Goal: Information Seeking & Learning: Find specific fact

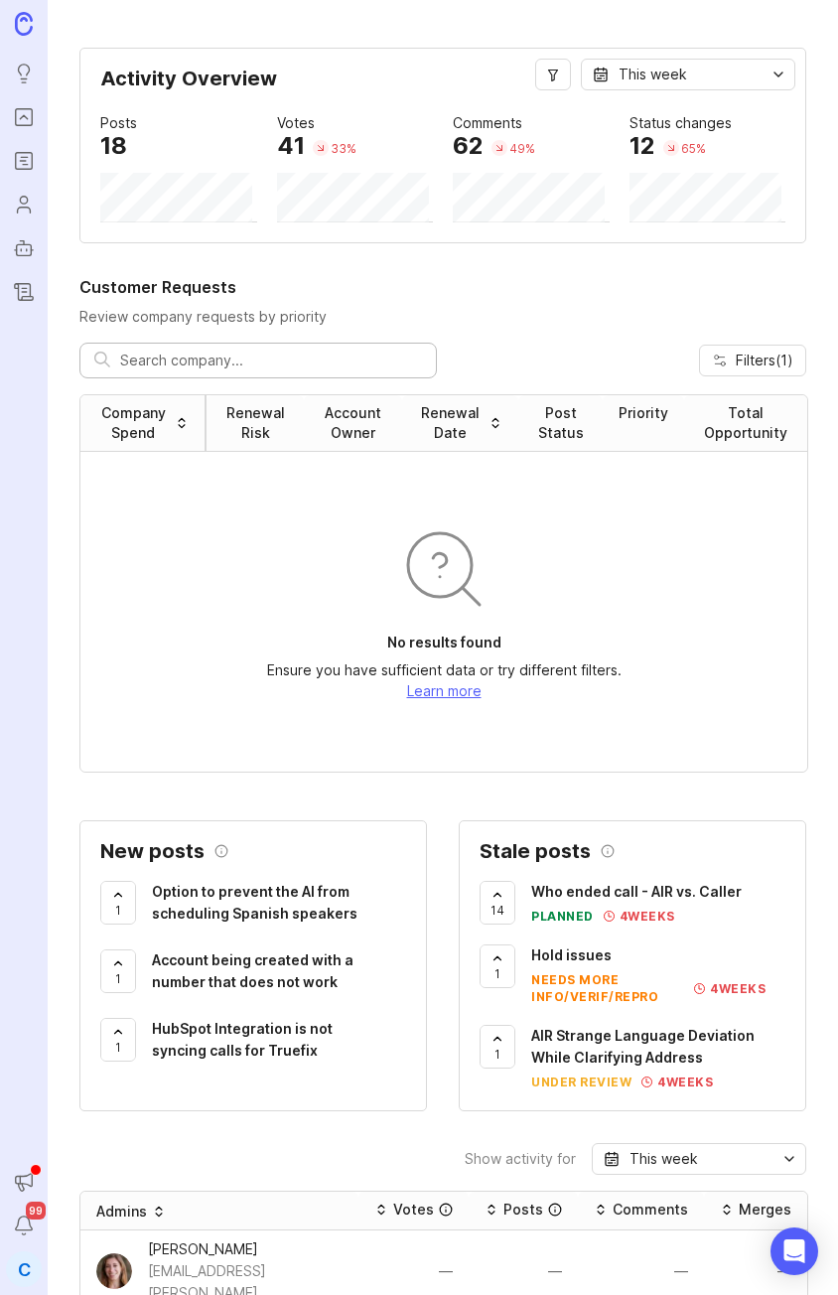
click at [178, 373] on div at bounding box center [258, 361] width 358 height 36
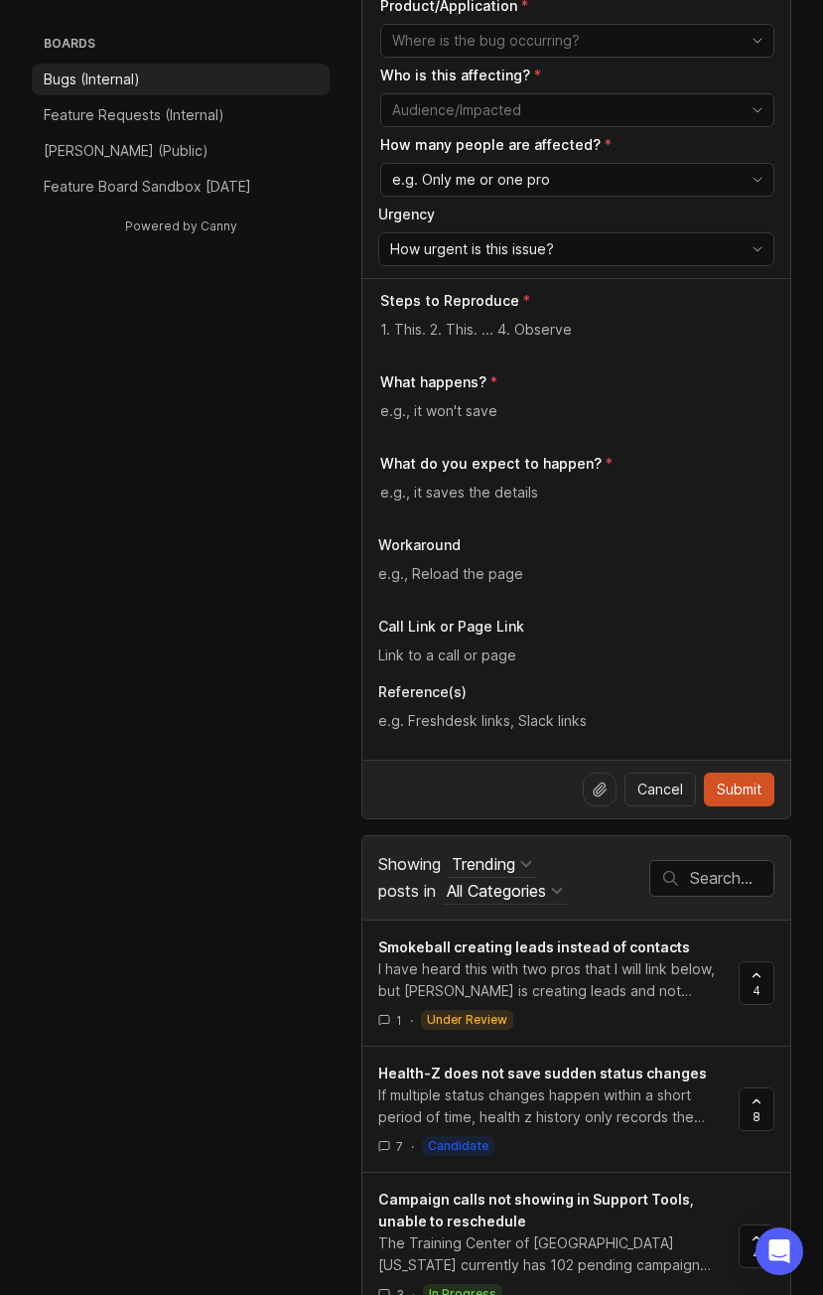
scroll to position [695, 0]
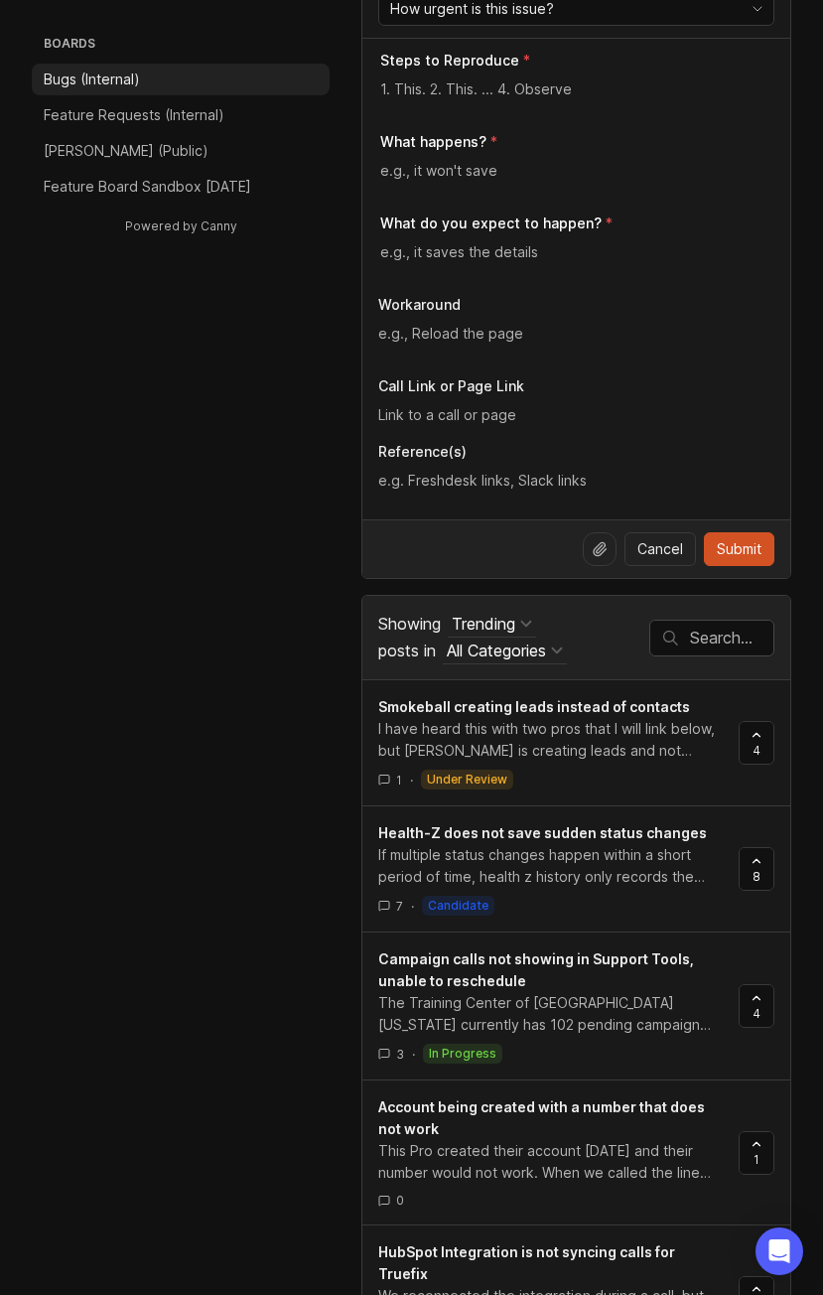
click at [720, 648] on input "text" at bounding box center [731, 638] width 83 height 22
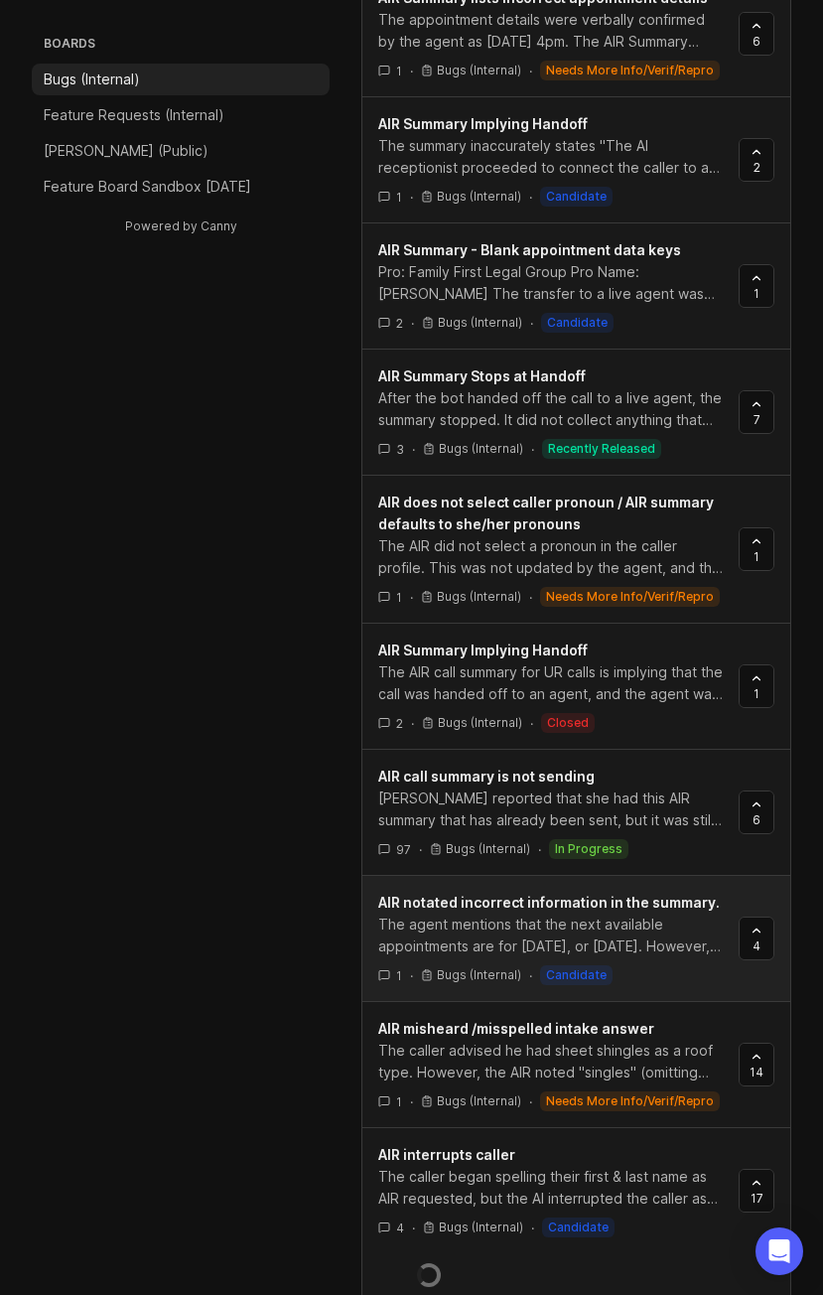
scroll to position [1391, 0]
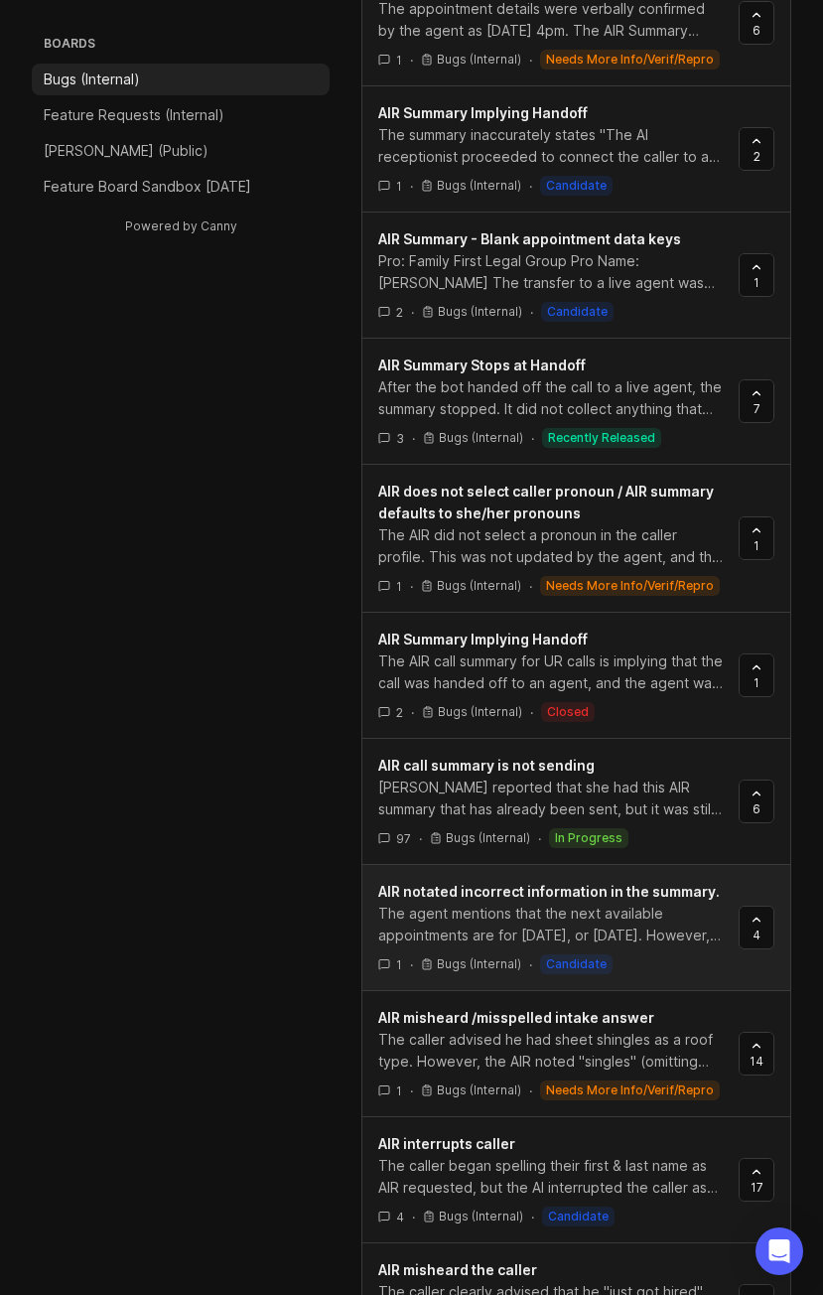
type input "air summary"
click at [514, 922] on div "The agent mentions that the next available appointments are for Thursday, May 2…" at bounding box center [550, 925] width 345 height 44
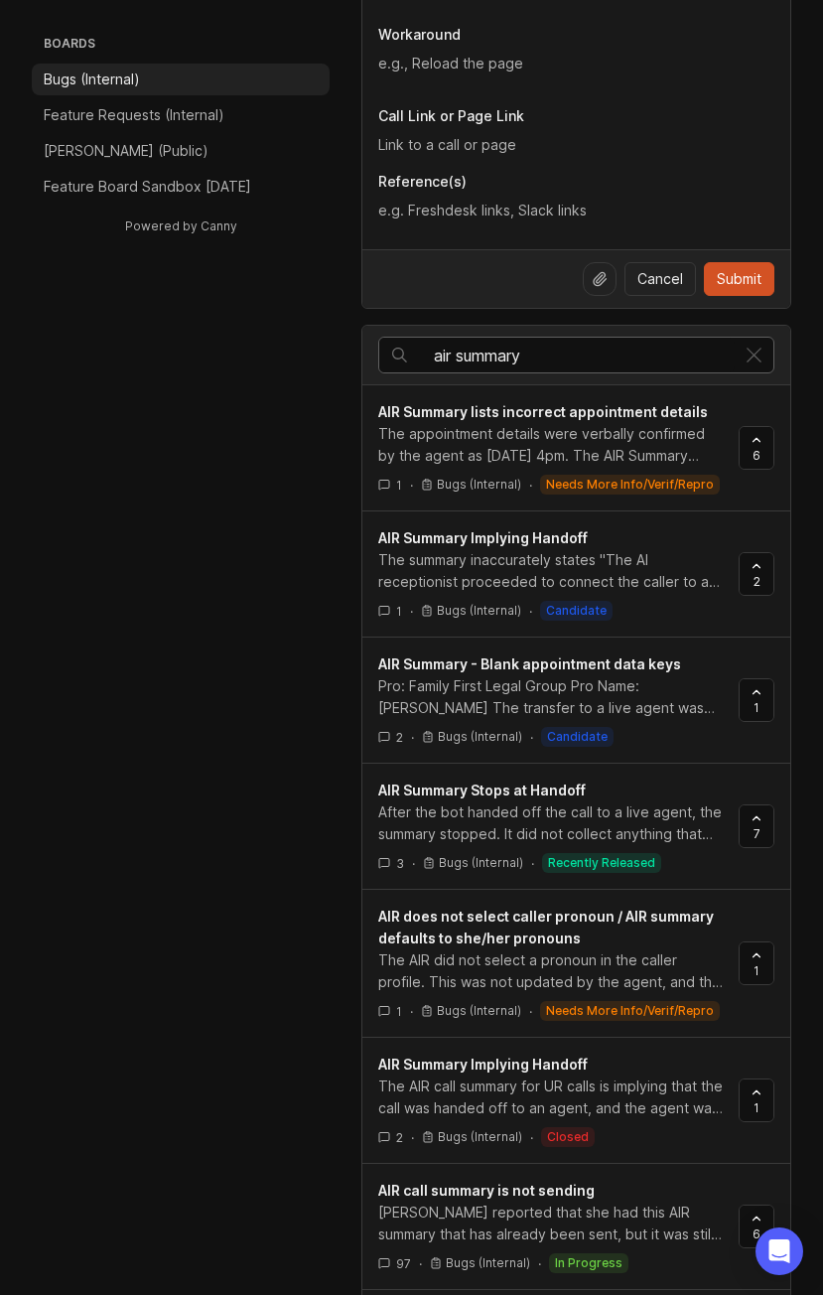
scroll to position [894, 0]
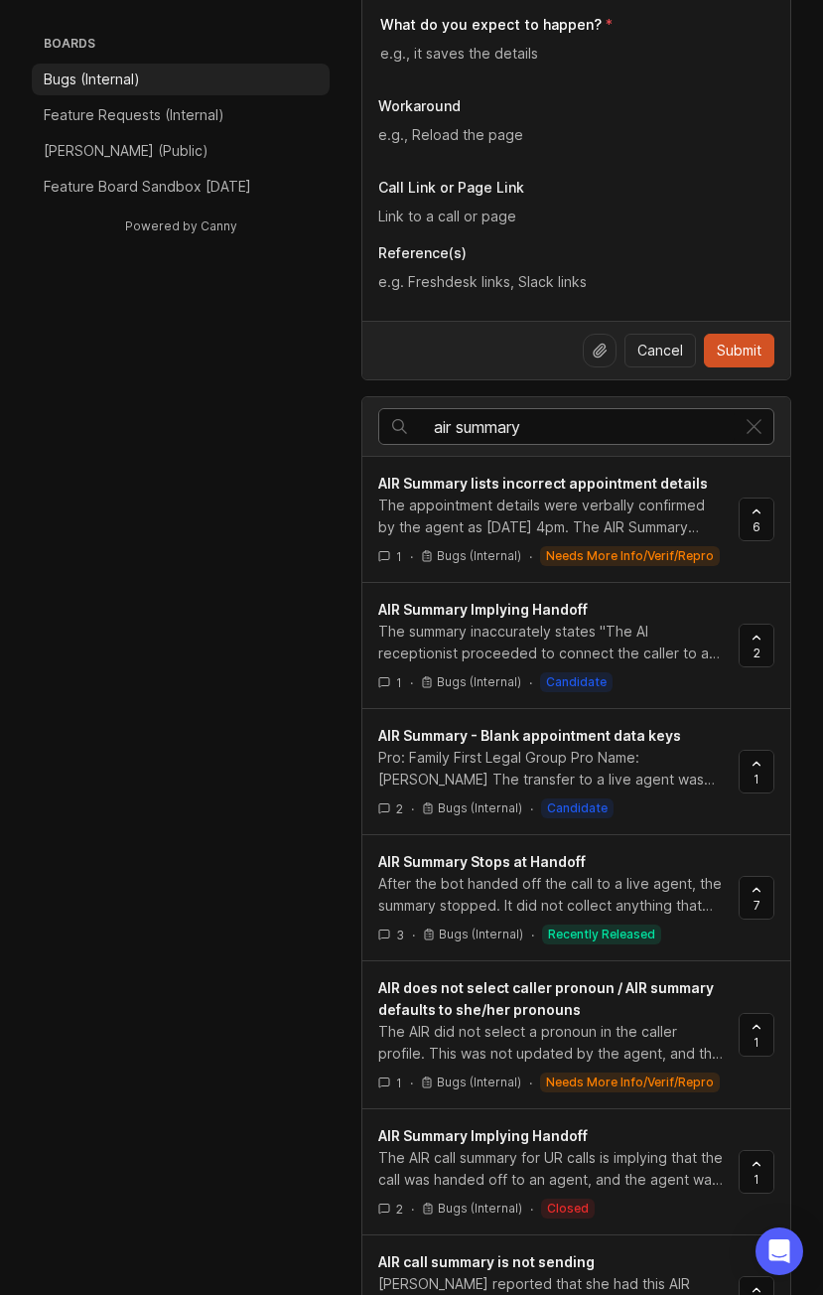
click at [491, 427] on input "air summary" at bounding box center [584, 427] width 301 height 22
type input "air wrong caller"
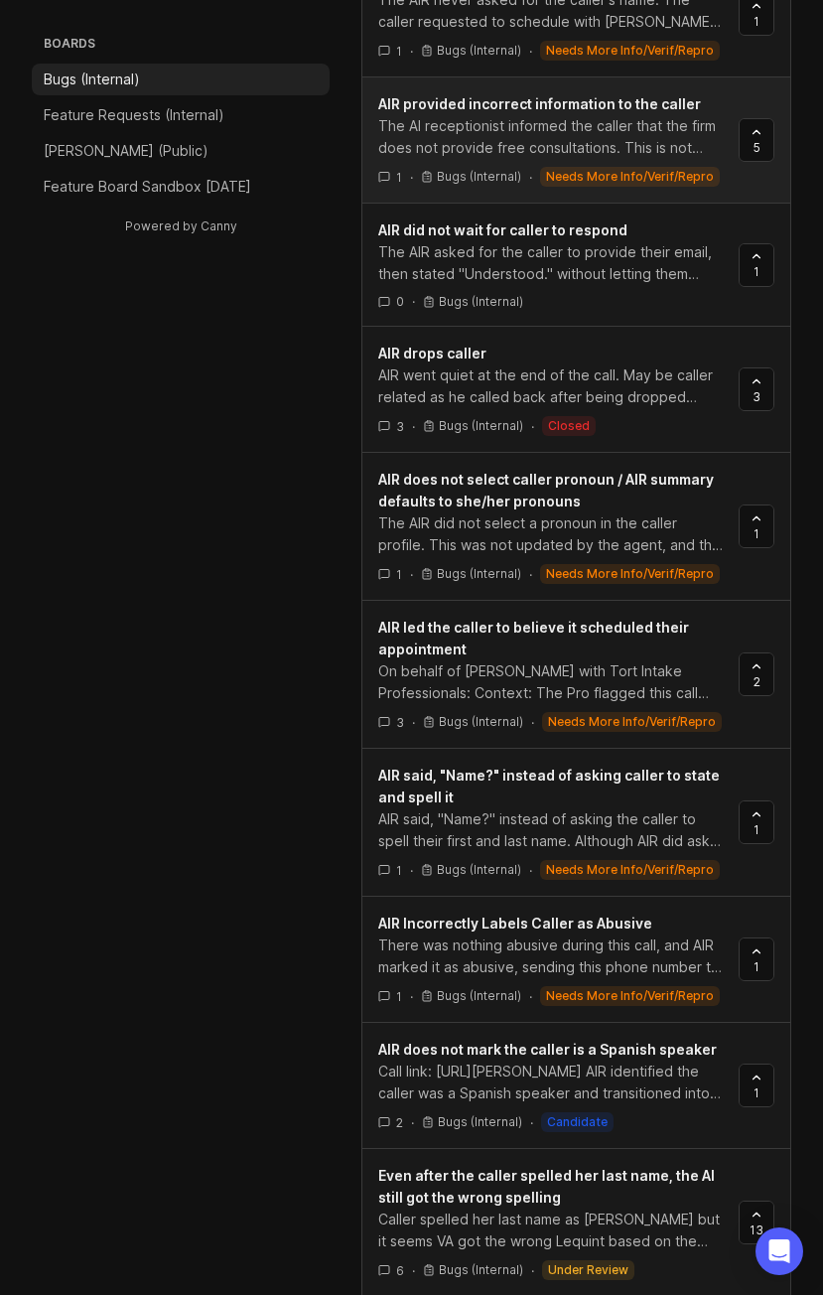
scroll to position [2185, 0]
